Goal: Find specific page/section: Find specific page/section

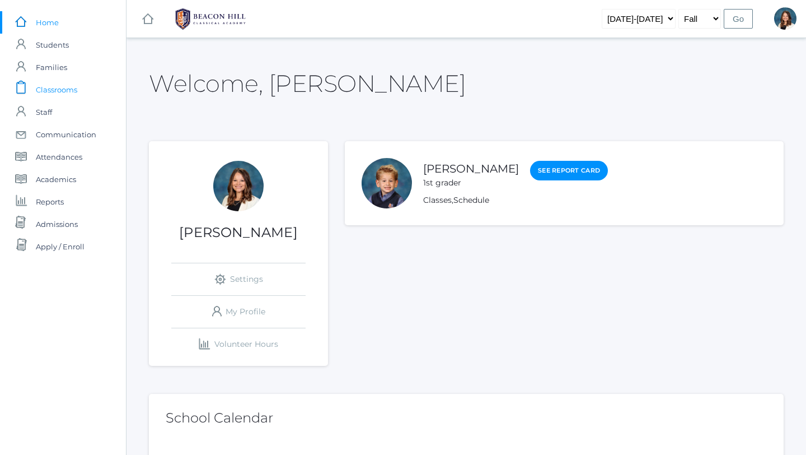
click at [72, 91] on span "Classrooms" at bounding box center [56, 89] width 41 height 22
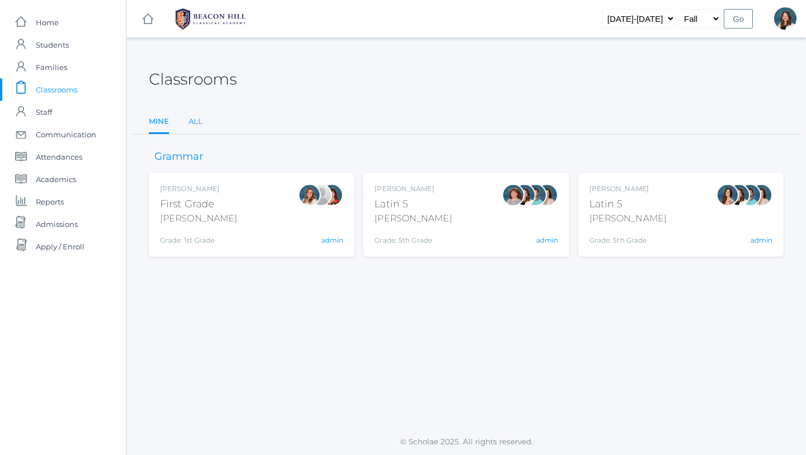
click at [195, 122] on link "All" at bounding box center [196, 121] width 14 height 22
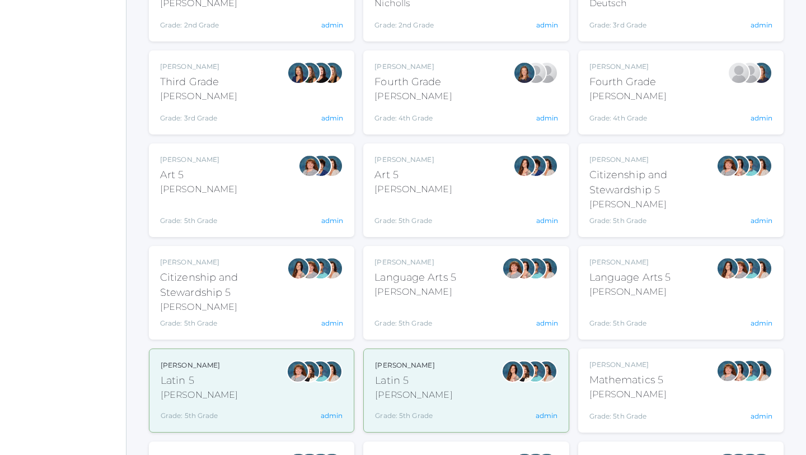
scroll to position [402, 0]
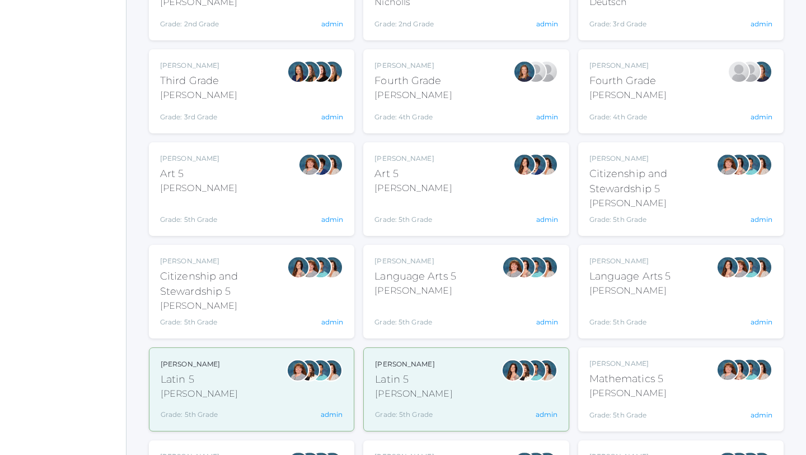
click at [620, 281] on div "Language Arts 5" at bounding box center [631, 276] width 82 height 15
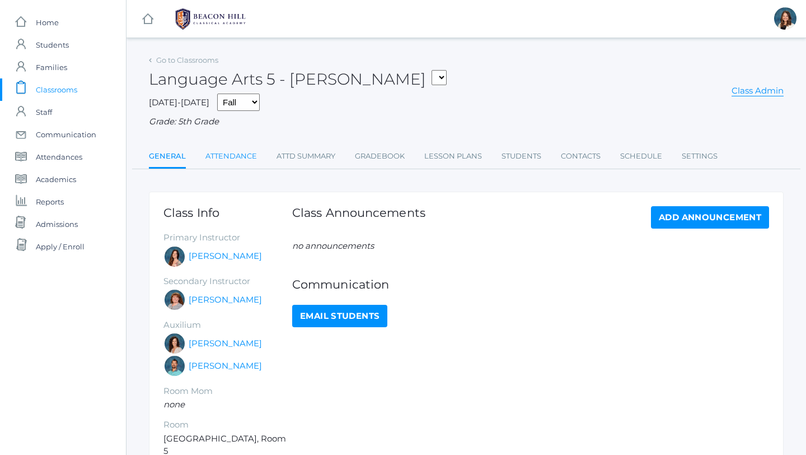
click at [242, 155] on link "Attendance" at bounding box center [231, 156] width 52 height 22
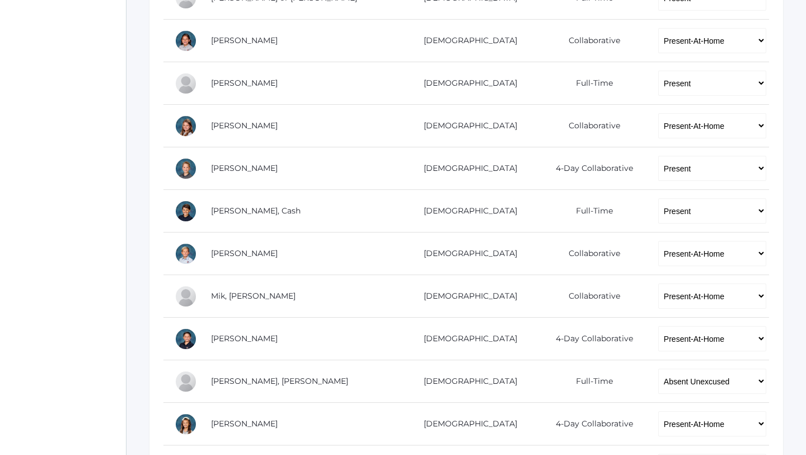
scroll to position [373, 0]
